Goal: Task Accomplishment & Management: Use online tool/utility

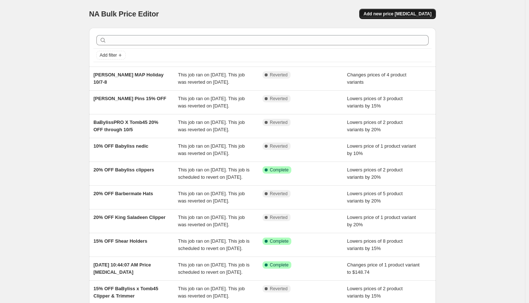
click at [421, 14] on span "Add new price [MEDICAL_DATA]" at bounding box center [398, 14] width 68 height 6
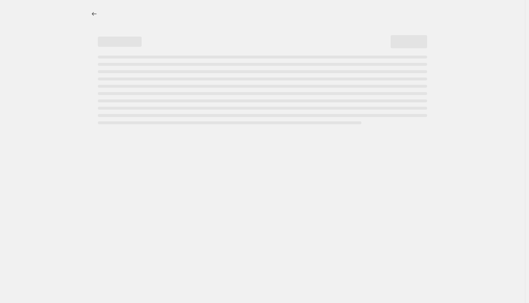
select select "percentage"
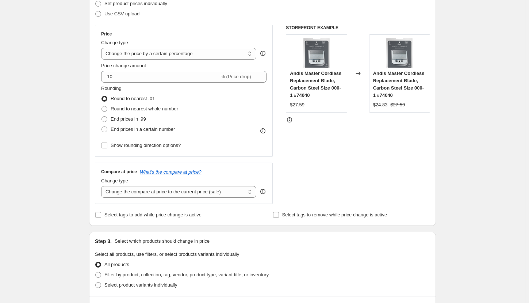
scroll to position [219, 0]
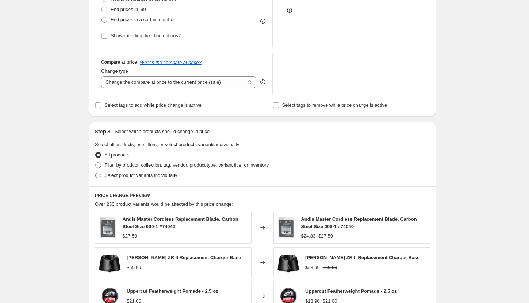
click at [124, 174] on span "Select product variants individually" at bounding box center [140, 174] width 73 height 5
click at [96, 173] on input "Select product variants individually" at bounding box center [95, 172] width 0 height 0
radio input "true"
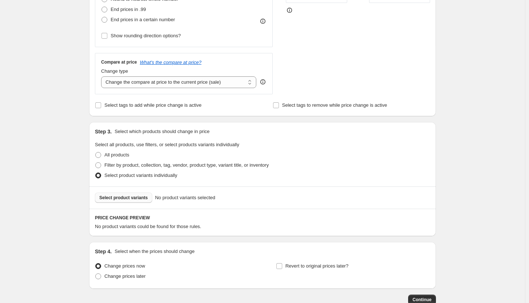
click at [134, 200] on span "Select product variants" at bounding box center [123, 198] width 49 height 6
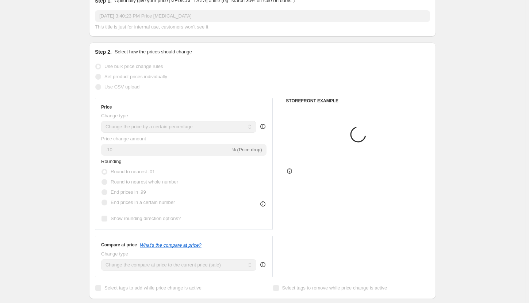
scroll to position [0, 0]
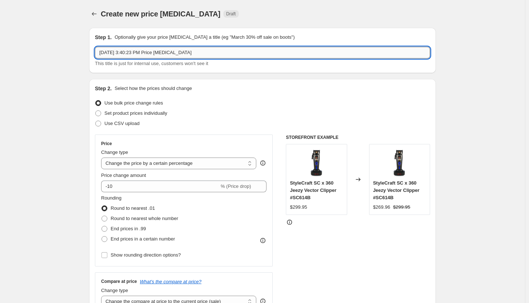
drag, startPoint x: 200, startPoint y: 51, endPoint x: 98, endPoint y: 50, distance: 101.9
click at [98, 50] on input "[DATE] 3:40:23 PM Price [MEDICAL_DATA]" at bounding box center [262, 53] width 335 height 12
type input "10% OFF [PERSON_NAME]"
click at [42, 108] on div "Create new price [MEDICAL_DATA]. This page is ready Create new price [MEDICAL_D…" at bounding box center [262, 309] width 525 height 618
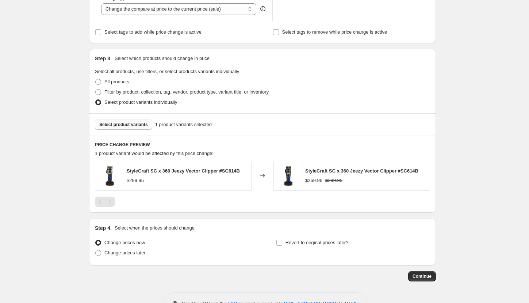
scroll to position [314, 0]
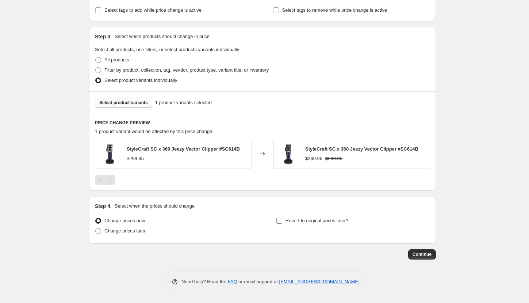
click at [281, 220] on input "Revert to original prices later?" at bounding box center [280, 221] width 6 height 6
checkbox input "true"
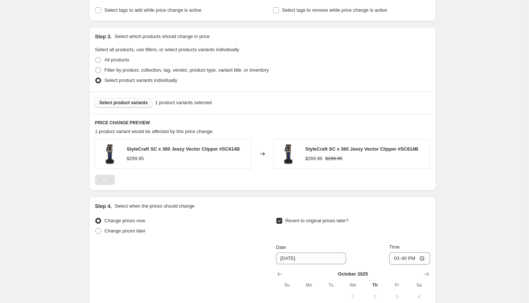
scroll to position [424, 0]
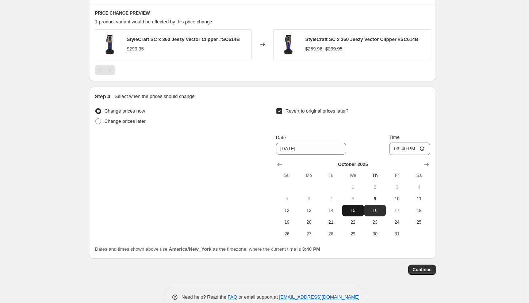
click at [347, 209] on button "15" at bounding box center [353, 211] width 22 height 12
type input "[DATE]"
click at [401, 149] on input "15:40" at bounding box center [409, 148] width 41 height 12
type input "03:00"
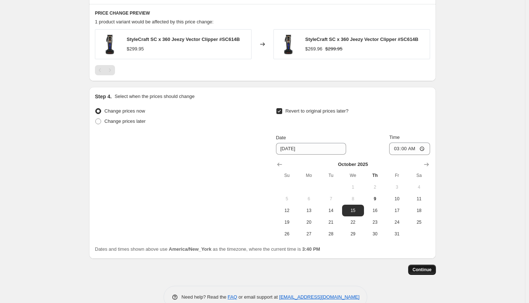
click at [431, 271] on span "Continue" at bounding box center [422, 270] width 19 height 6
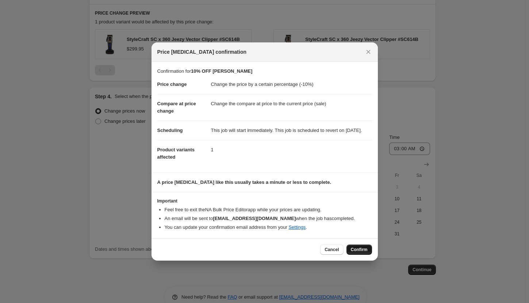
click at [361, 252] on span "Confirm" at bounding box center [359, 250] width 17 height 6
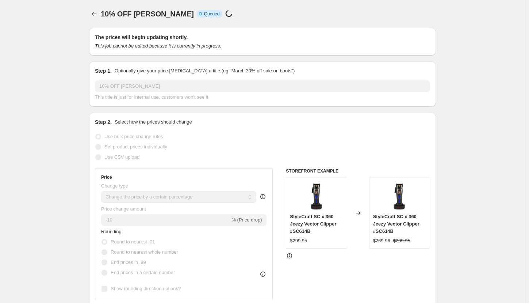
scroll to position [424, 0]
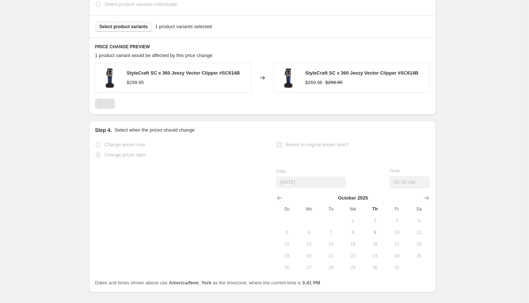
select select "percentage"
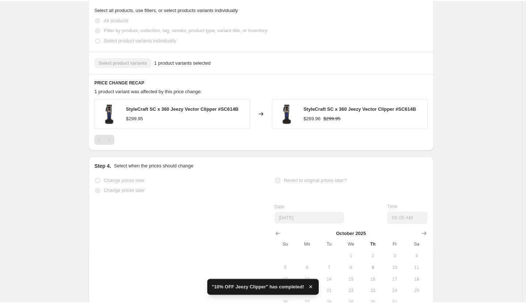
scroll to position [0, 0]
